Goal: Entertainment & Leisure: Consume media (video, audio)

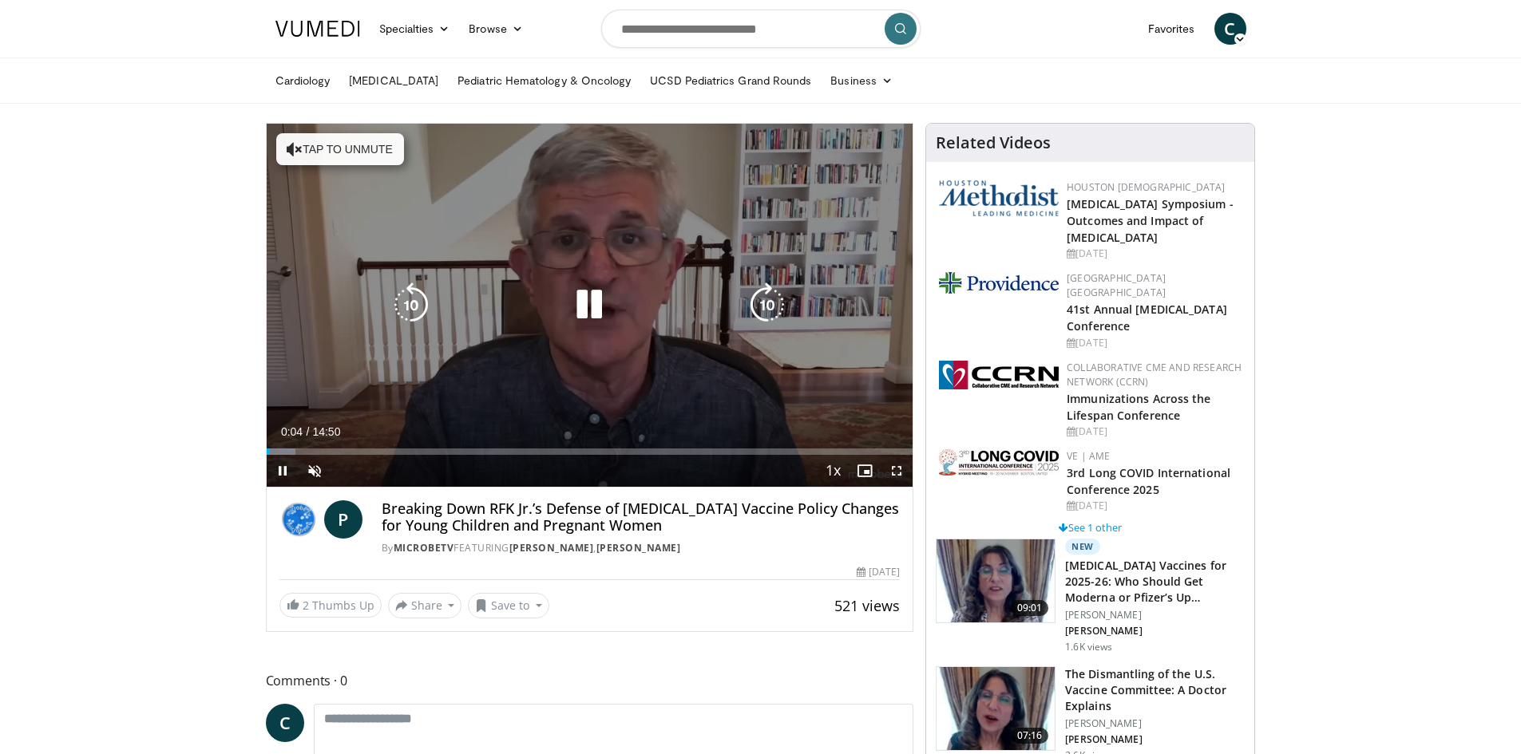
click at [302, 152] on button "Tap to unmute" at bounding box center [340, 149] width 128 height 32
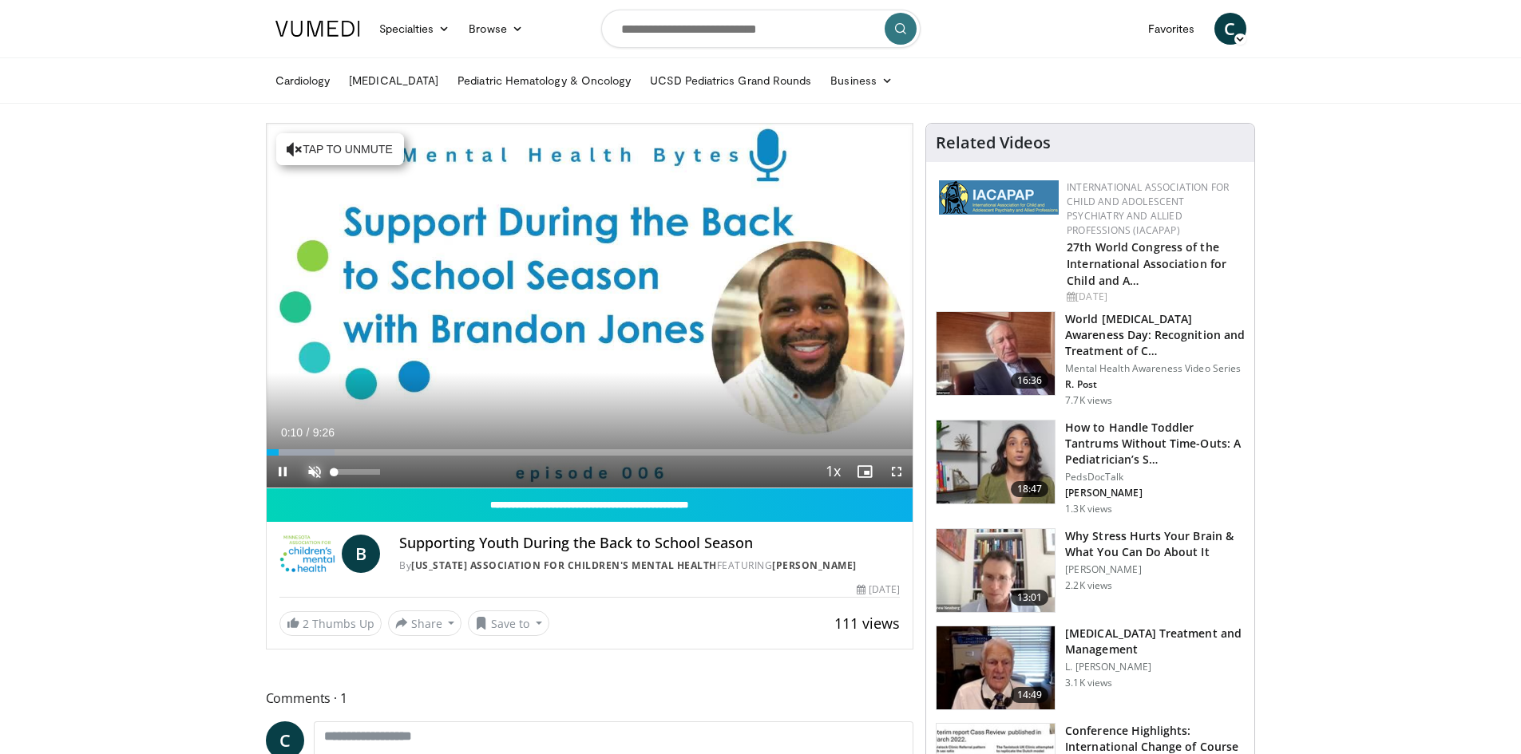
click at [307, 473] on span "Video Player" at bounding box center [315, 472] width 32 height 32
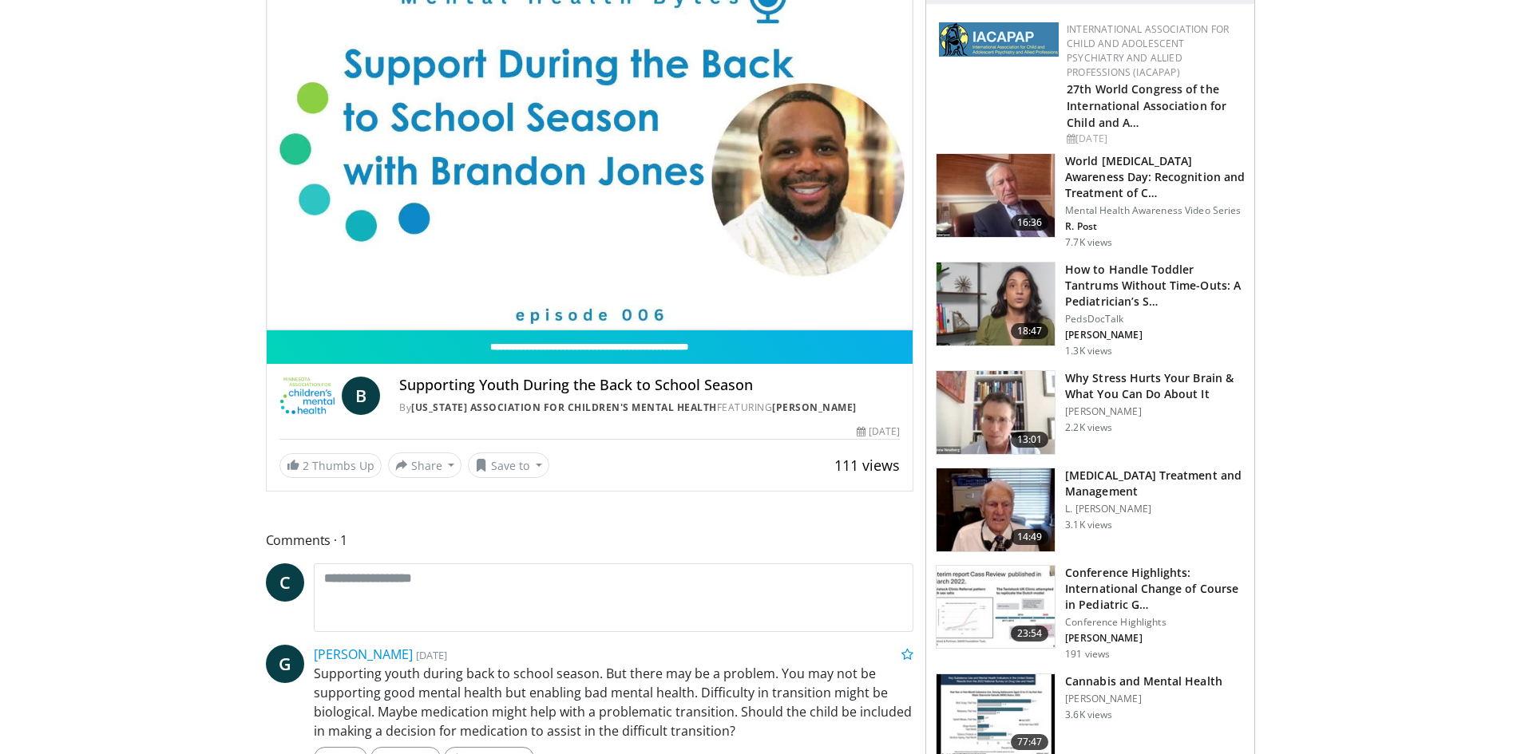
scroll to position [160, 0]
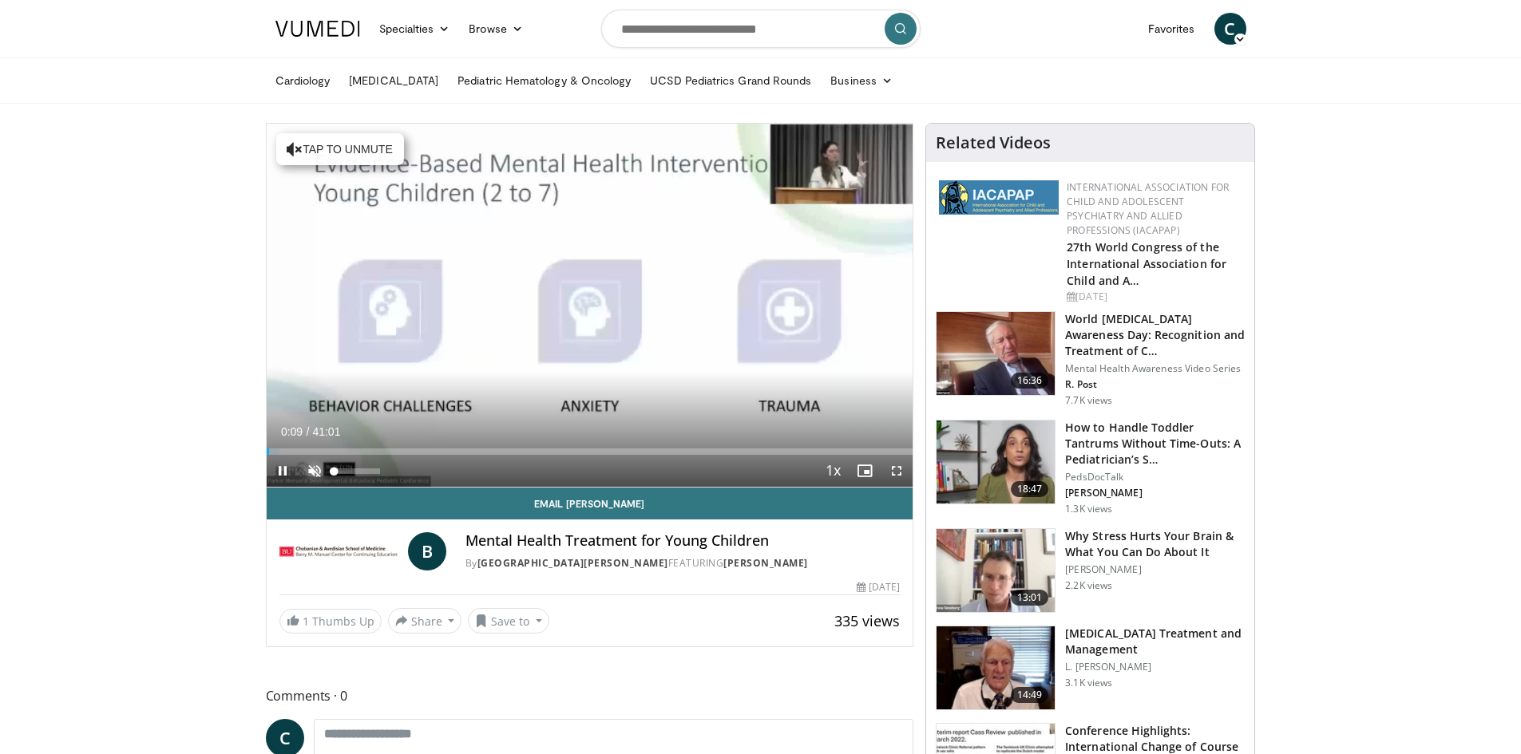
click at [309, 469] on span "Video Player" at bounding box center [315, 471] width 32 height 32
click at [287, 454] on div "Progress Bar" at bounding box center [288, 452] width 2 height 6
